Goal: Information Seeking & Learning: Learn about a topic

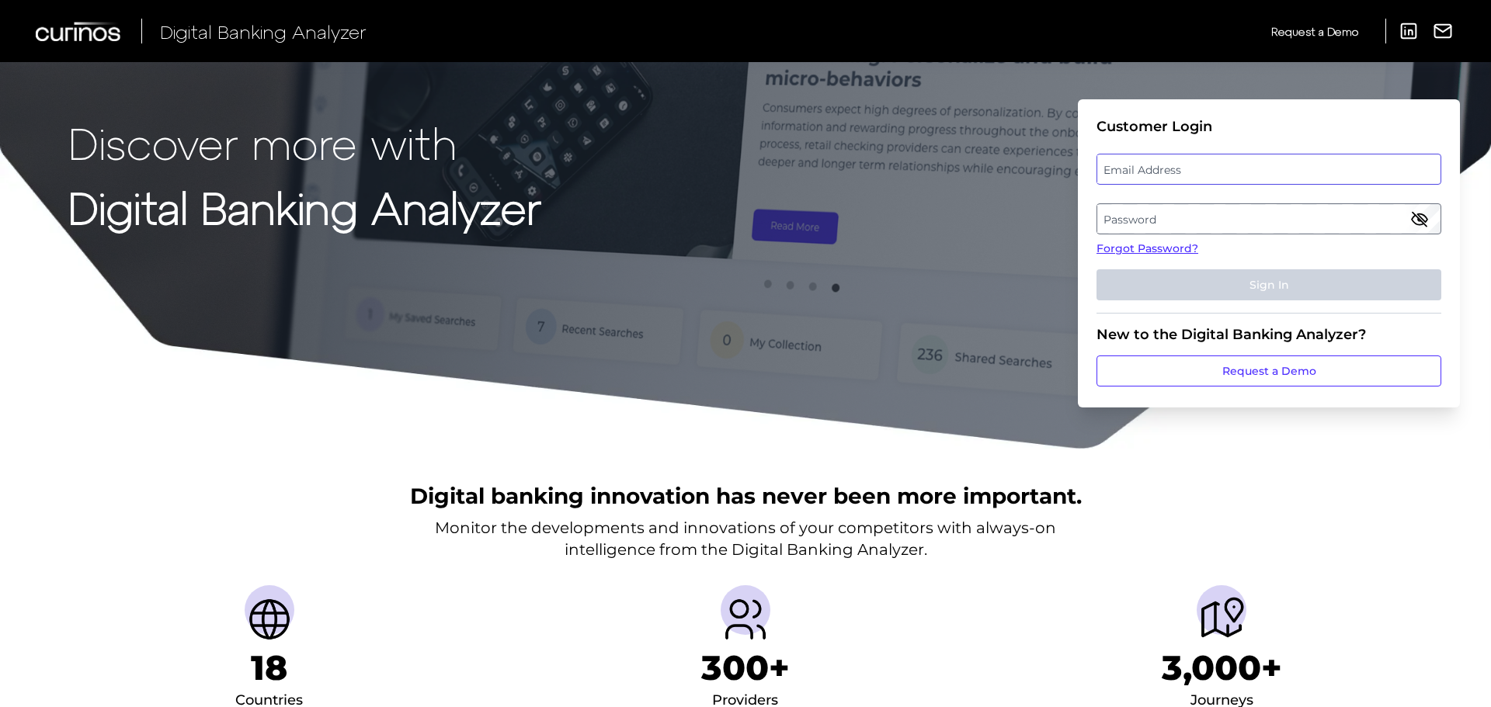
type input "[PERSON_NAME][EMAIL_ADDRESS][PERSON_NAME][DOMAIN_NAME]"
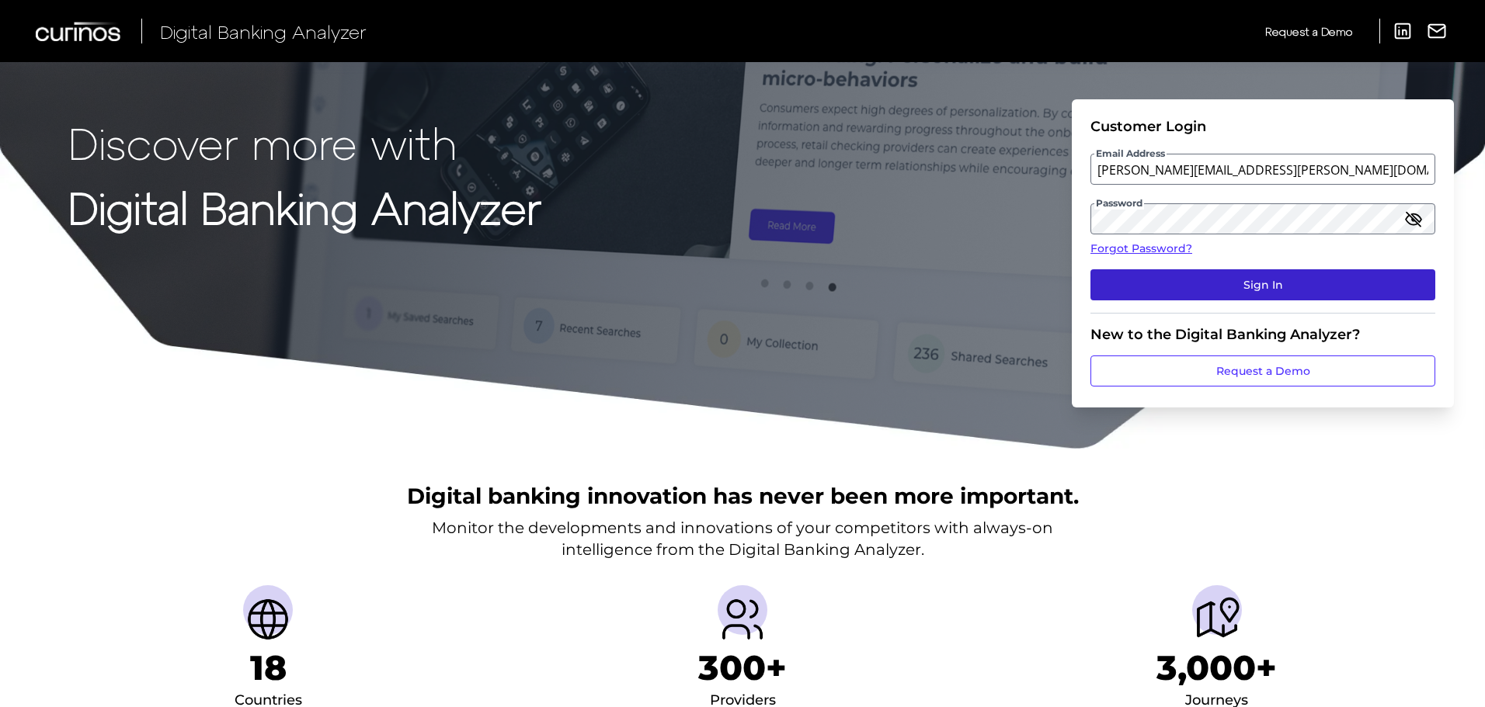
click at [1129, 275] on button "Sign In" at bounding box center [1262, 284] width 345 height 31
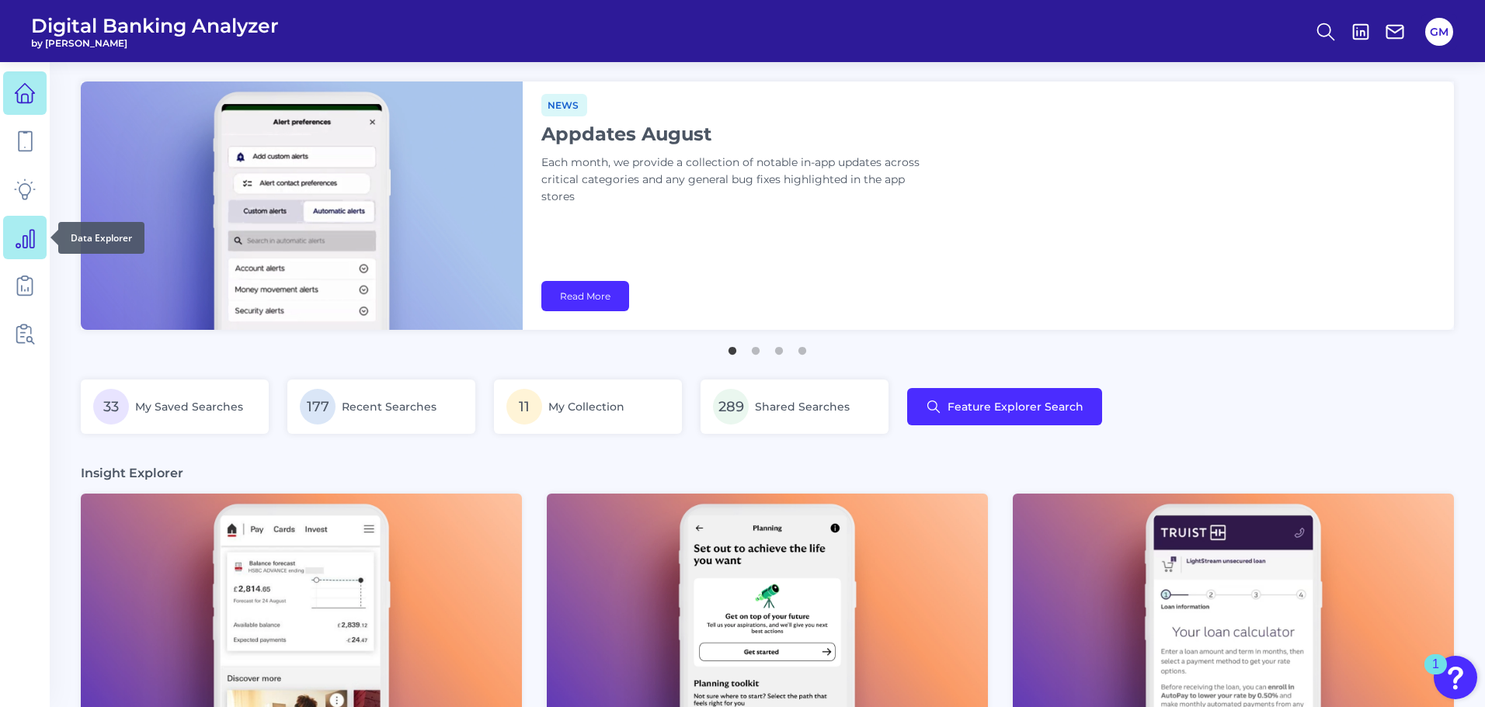
click at [35, 232] on icon at bounding box center [25, 238] width 22 height 22
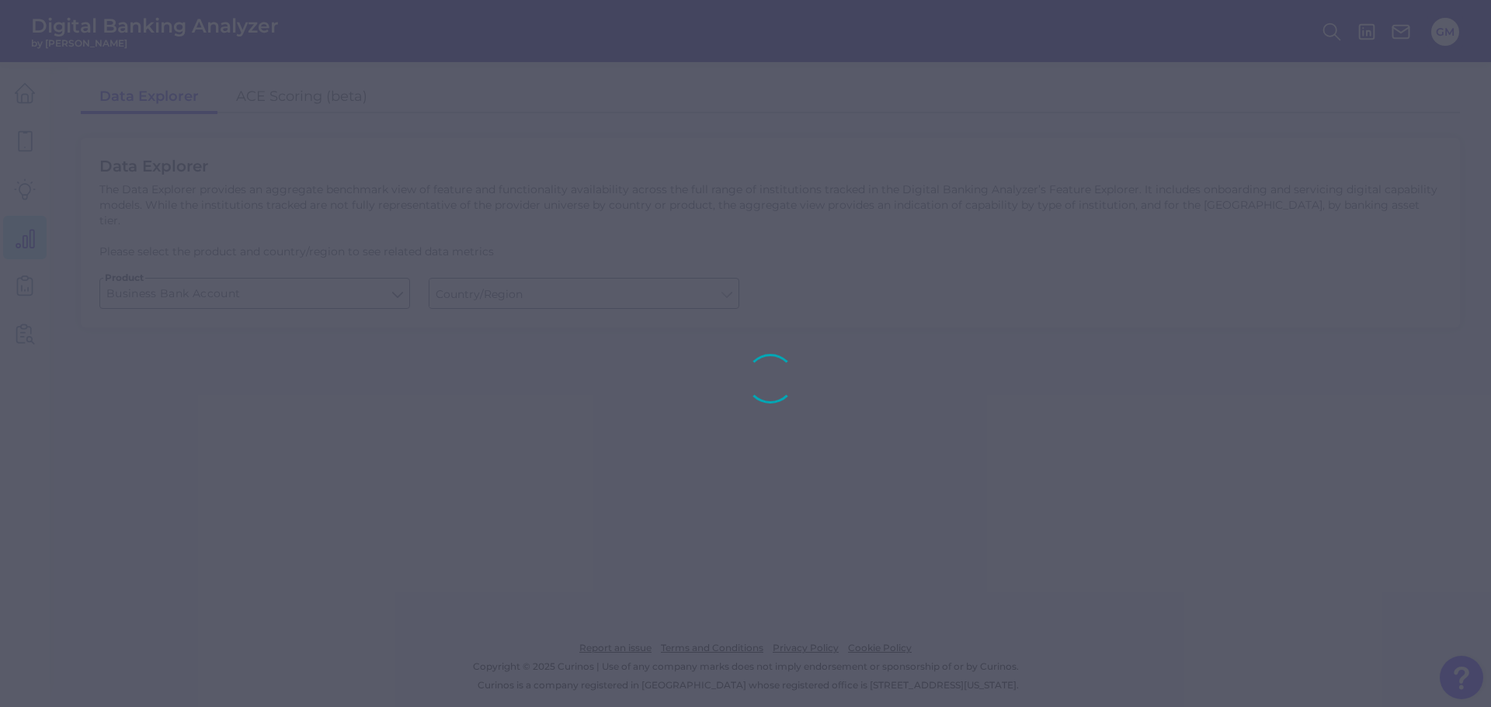
type input "[GEOGRAPHIC_DATA]"
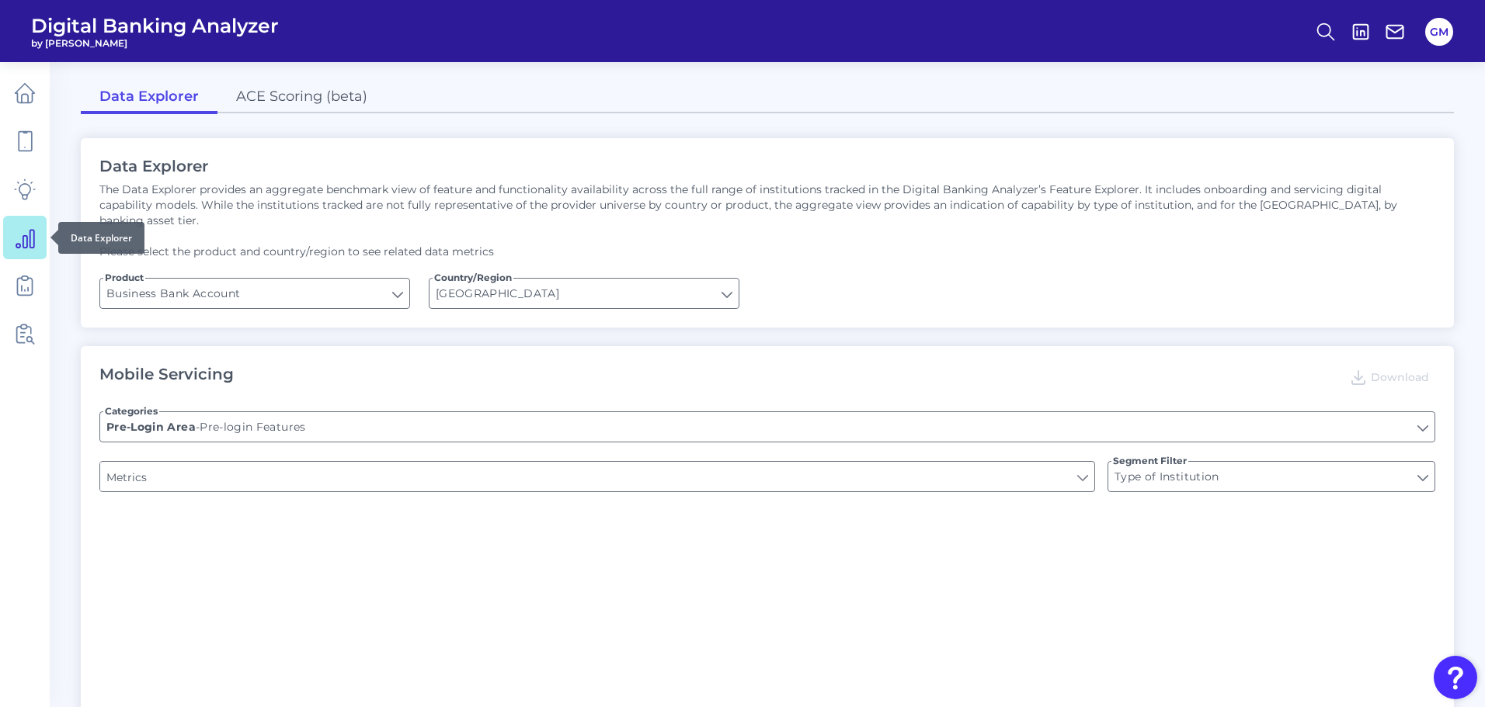
type input "Upon opening the app are users immediately prompted to use Touch/Face ID to log…"
type input "Can you apply for the PRODUCT as a new to brand customer on ANY digital channel?"
type input "Does it offer third-party single sign on?"
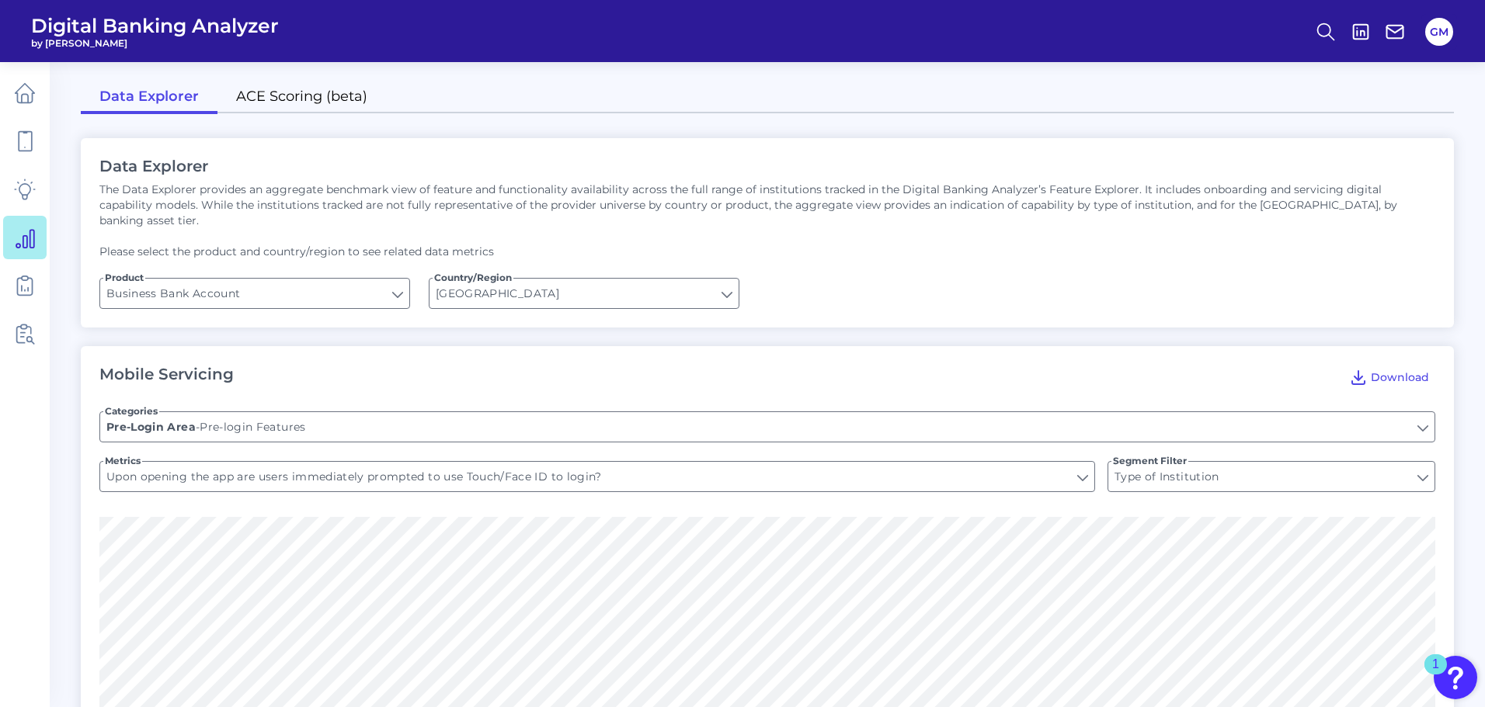
click at [286, 89] on link "ACE Scoring (beta)" at bounding box center [301, 98] width 168 height 33
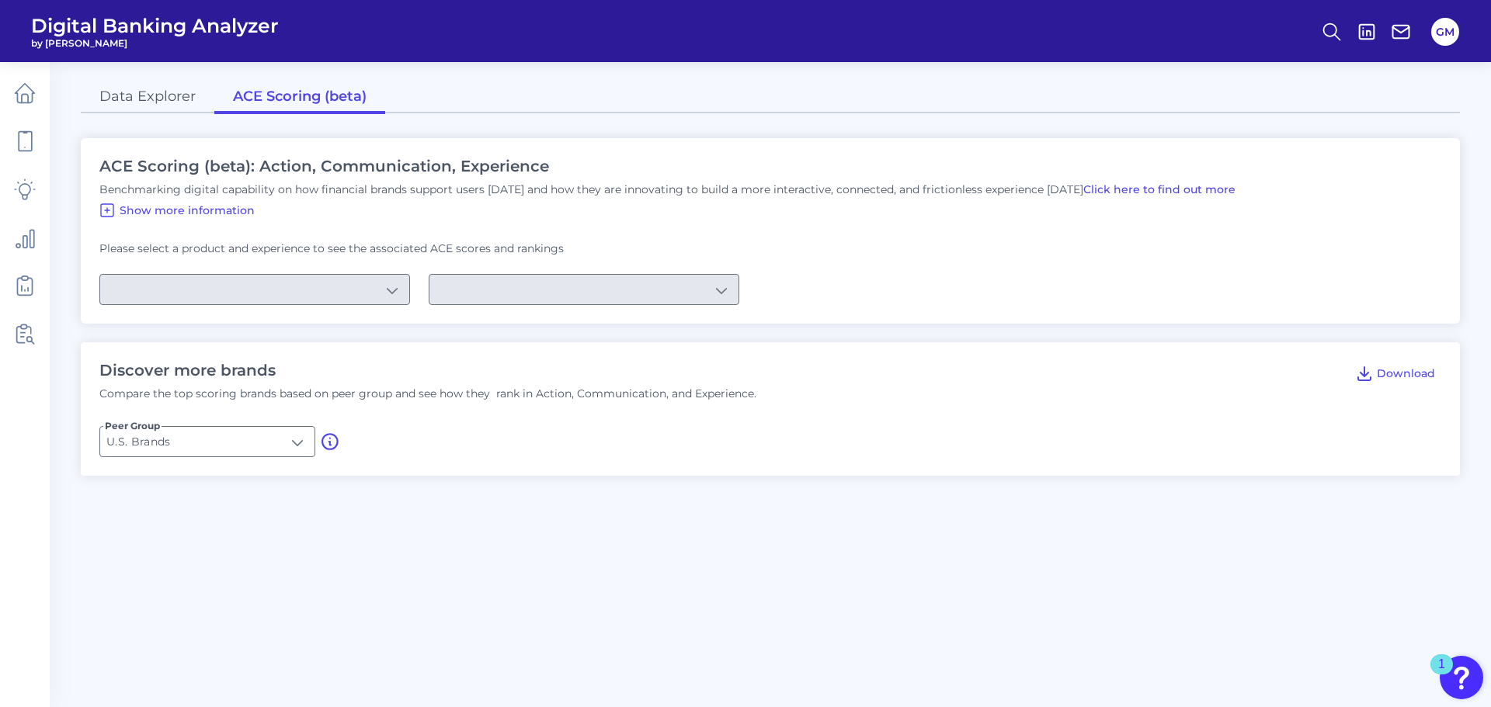
type input "Checking / Current Account"
type input "Mobile Servicing"
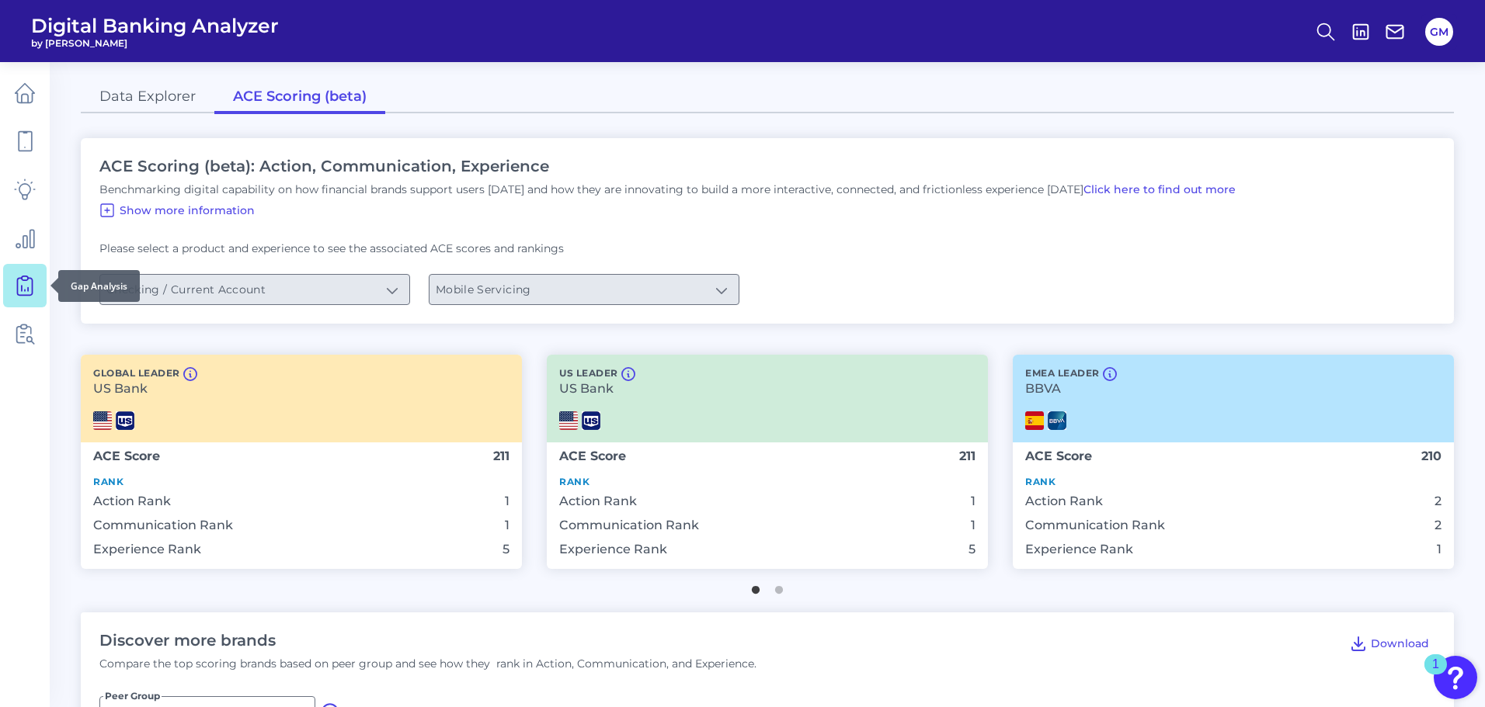
click at [21, 290] on icon at bounding box center [25, 286] width 22 height 22
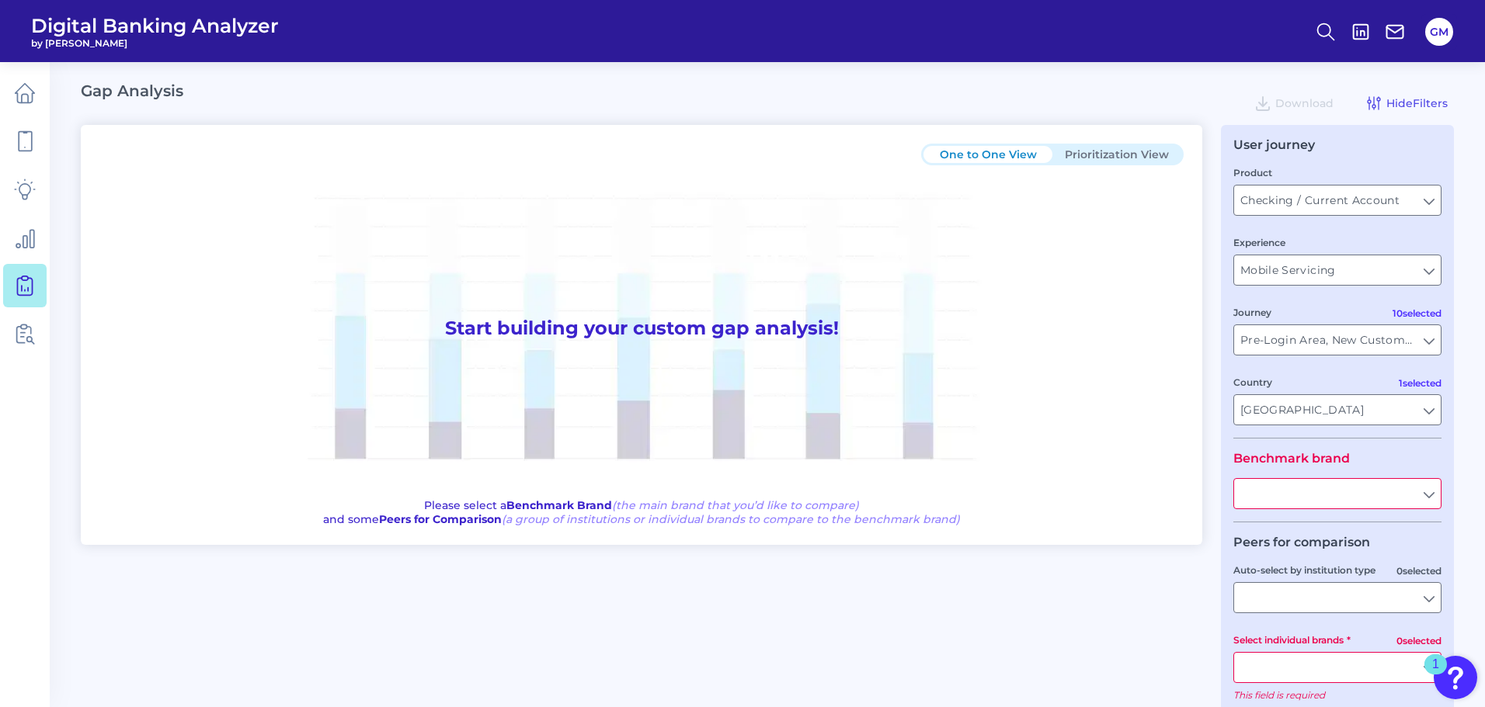
type input "All Journeys"
click at [1344, 493] on input "text" at bounding box center [1337, 494] width 207 height 30
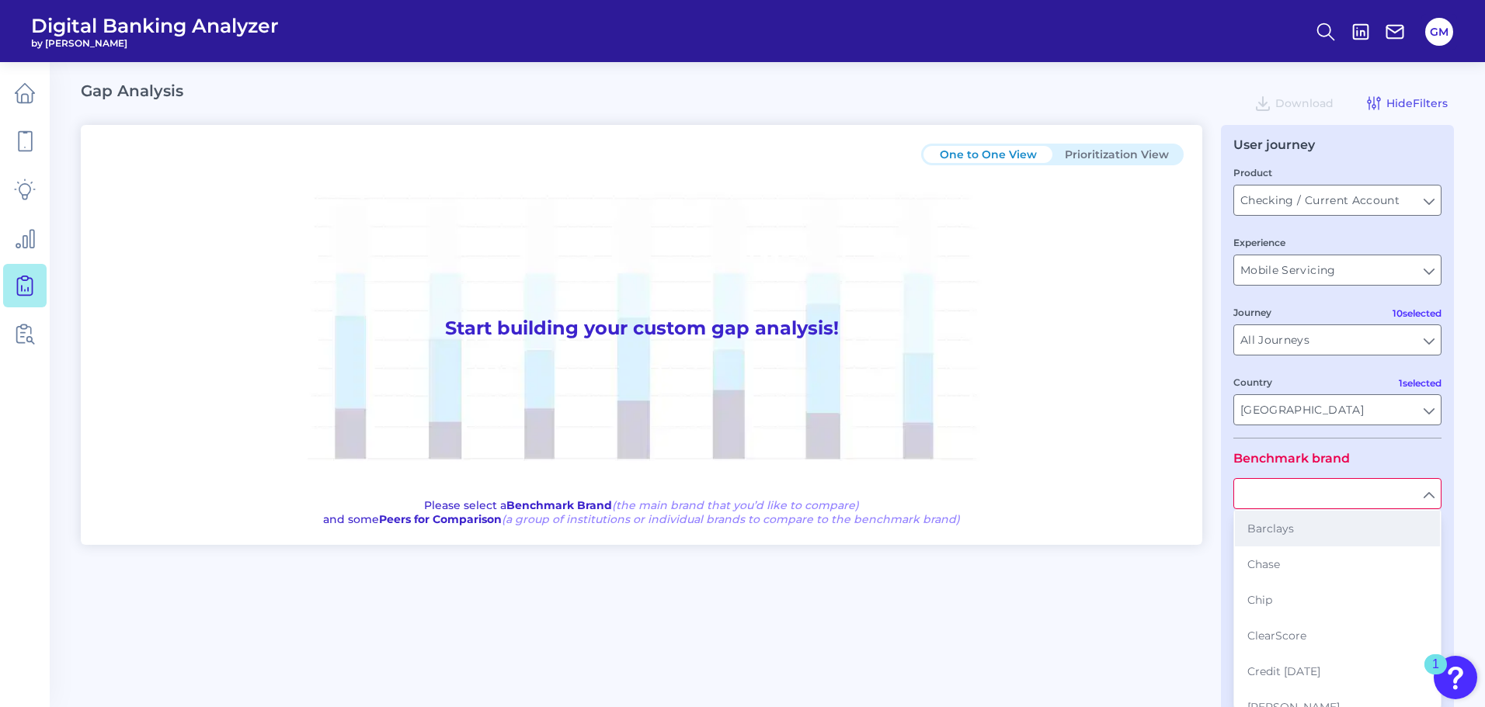
click at [1329, 536] on button "Barclays" at bounding box center [1337, 529] width 205 height 36
type input "Barclays"
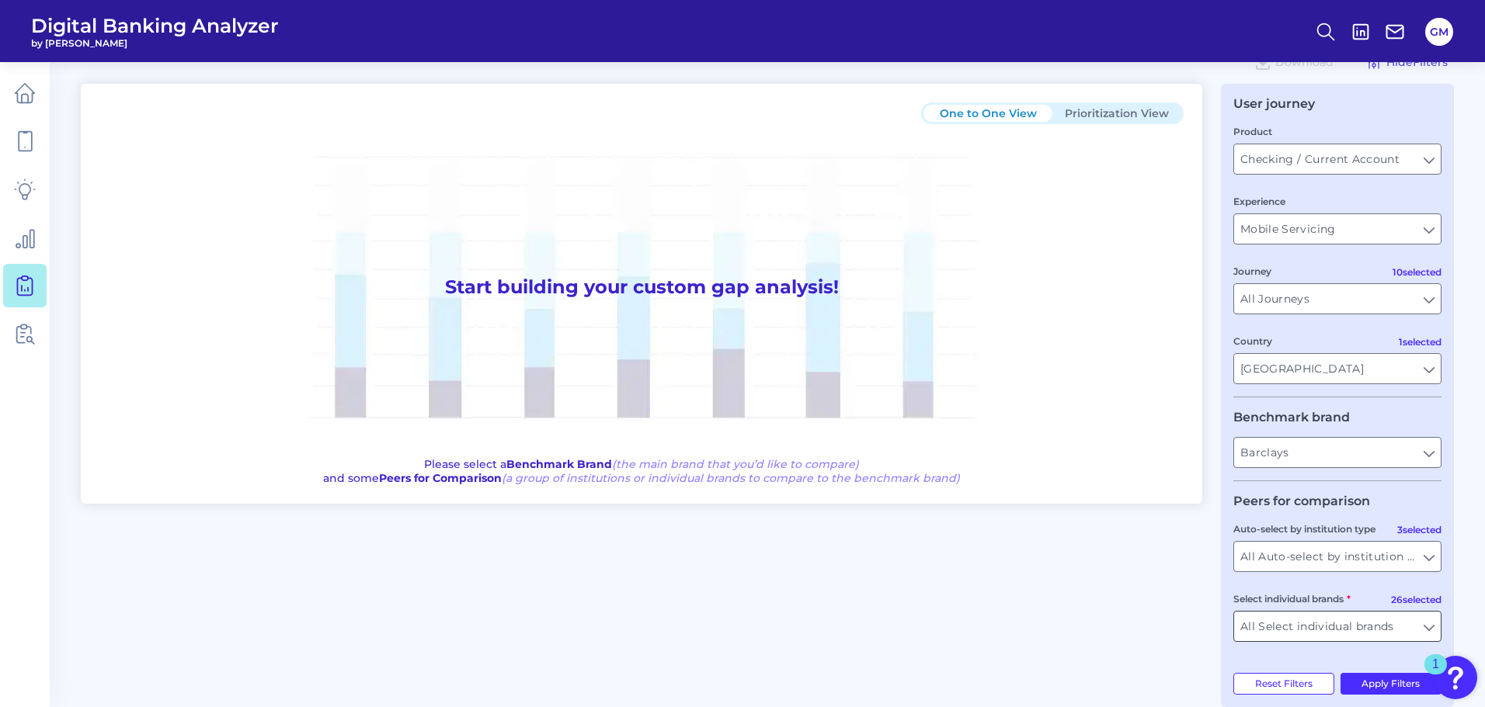
scroll to position [64, 0]
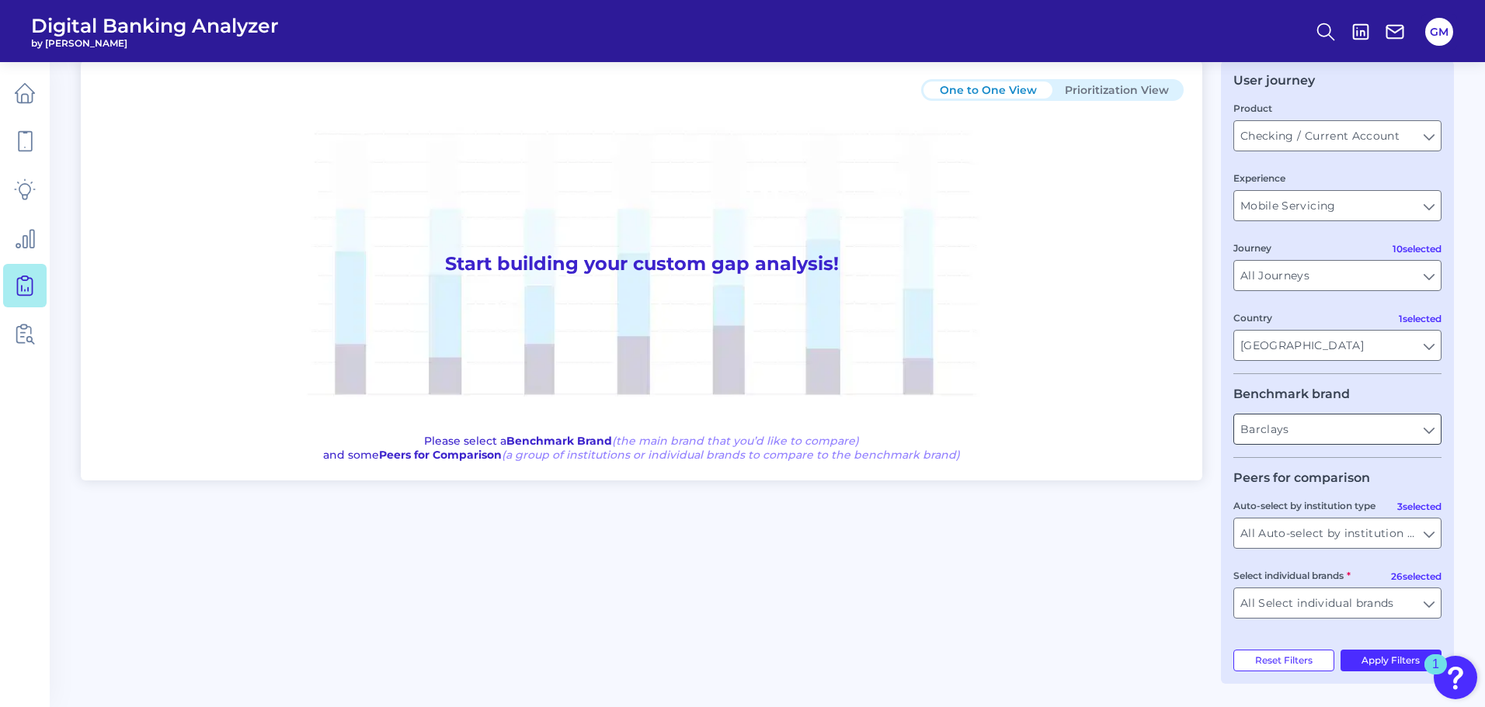
click at [1357, 441] on input "Barclays" at bounding box center [1337, 430] width 207 height 30
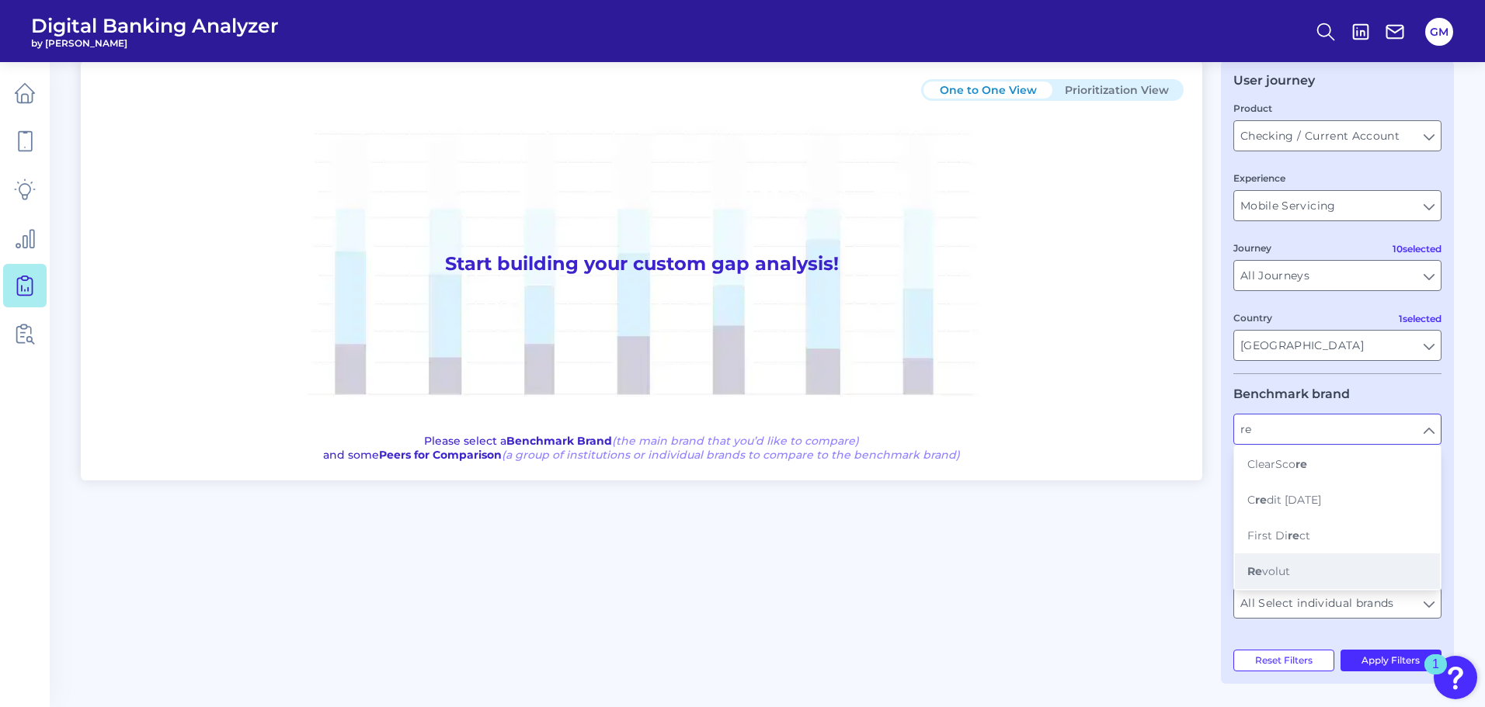
click at [1316, 571] on button "Re volut" at bounding box center [1337, 572] width 205 height 36
type input "Revolut"
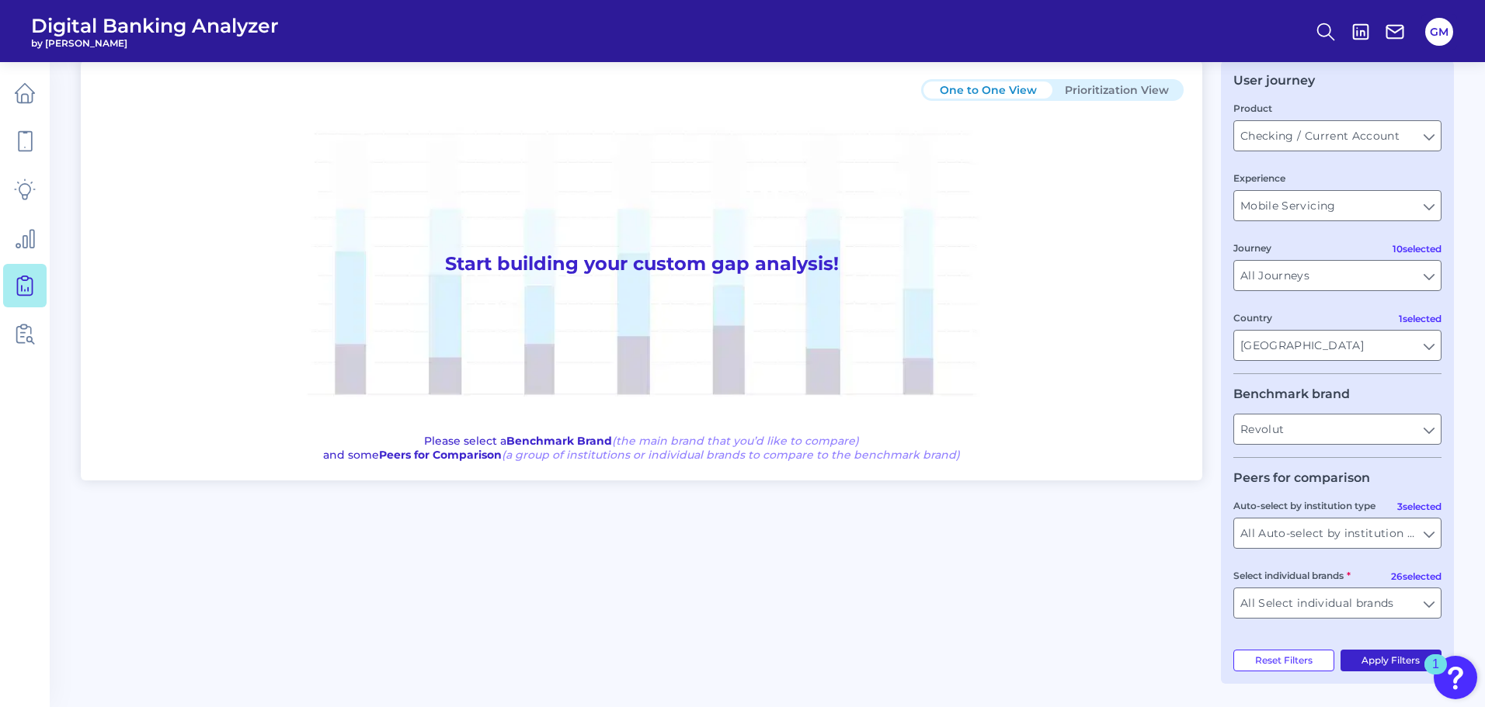
click at [1362, 657] on button "Apply Filters" at bounding box center [1391, 661] width 102 height 22
